Goal: Check status: Check status

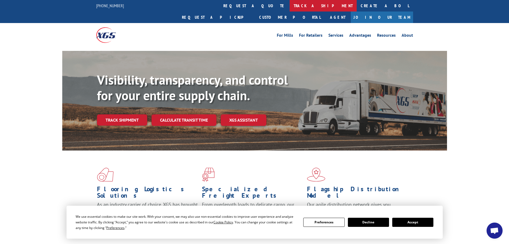
click at [290, 6] on link "track a shipment" at bounding box center [323, 5] width 67 height 11
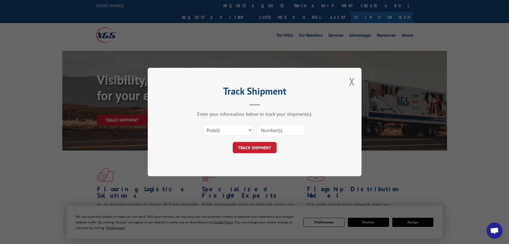
click at [298, 129] on input at bounding box center [281, 129] width 49 height 11
click at [215, 133] on select "Select category... Probill BOL PO" at bounding box center [227, 129] width 49 height 11
select select "bol"
click at [203, 124] on select "Select category... Probill BOL PO" at bounding box center [227, 129] width 49 height 11
click at [266, 127] on input at bounding box center [281, 129] width 49 height 11
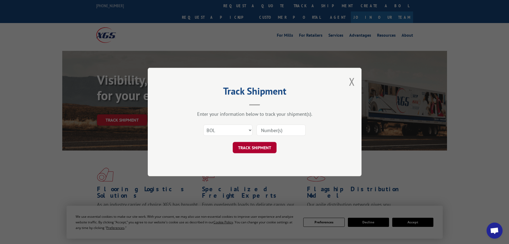
paste input "476367"
type input "476367"
click at [265, 148] on button "TRACK SHIPMENT" at bounding box center [255, 147] width 44 height 11
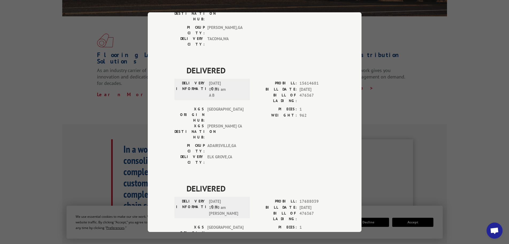
scroll to position [134, 0]
click at [391, 22] on div "Track Shipment DELIVERED DELIVERY INFORMATION: [DATE] 11:07 am [PERSON_NAME]: 1…" at bounding box center [254, 122] width 509 height 244
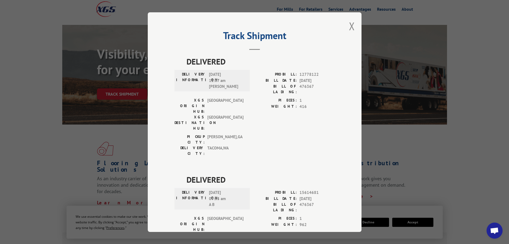
scroll to position [0, 0]
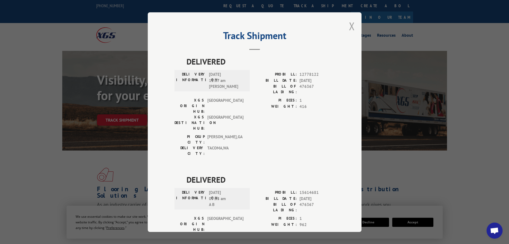
click at [349, 29] on button "Close modal" at bounding box center [352, 26] width 6 height 14
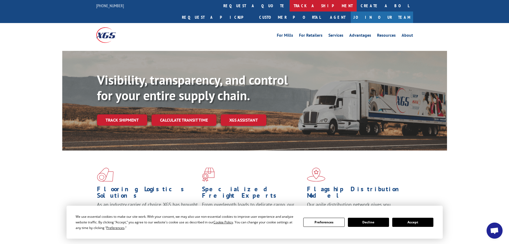
click at [290, 5] on link "track a shipment" at bounding box center [323, 5] width 67 height 11
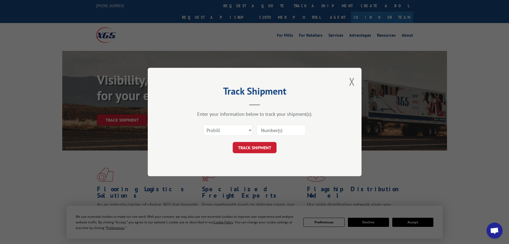
click at [270, 127] on input at bounding box center [281, 129] width 49 height 11
paste input "17640256"
type input "17640256"
click at [262, 149] on button "TRACK SHIPMENT" at bounding box center [255, 147] width 44 height 11
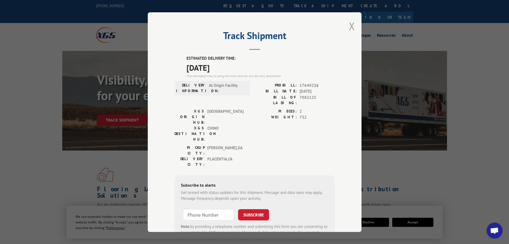
click at [349, 22] on button "Close modal" at bounding box center [352, 26] width 6 height 14
